Goal: Transaction & Acquisition: Purchase product/service

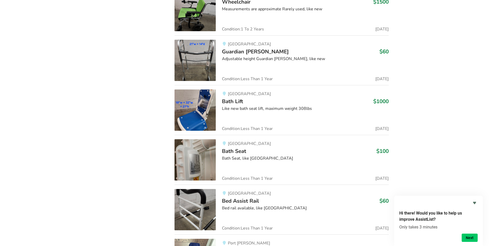
scroll to position [11947, 0]
click at [208, 97] on img at bounding box center [195, 109] width 41 height 41
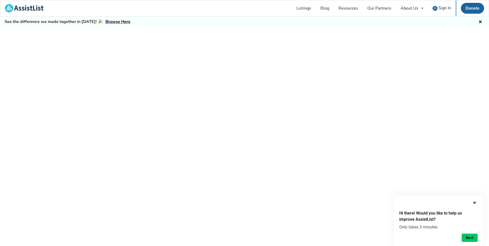
click at [208, 97] on div at bounding box center [244, 142] width 489 height 231
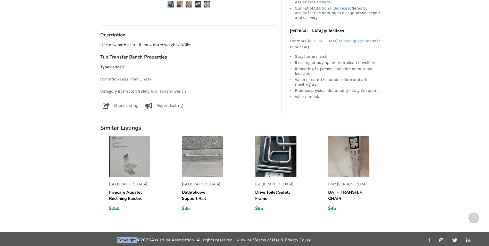
scroll to position [265, 0]
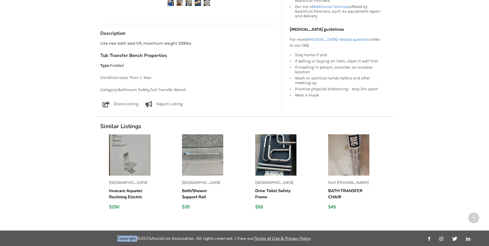
click at [123, 142] on img at bounding box center [129, 154] width 41 height 41
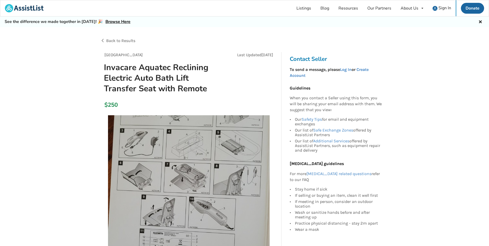
click at [128, 40] on span "Back to Results" at bounding box center [120, 40] width 29 height 5
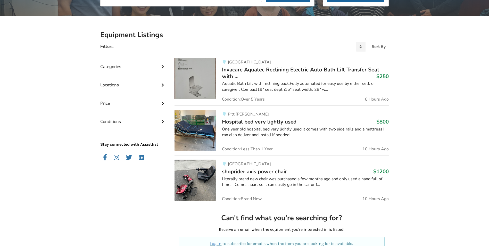
scroll to position [27, 0]
